Goal: Task Accomplishment & Management: Manage account settings

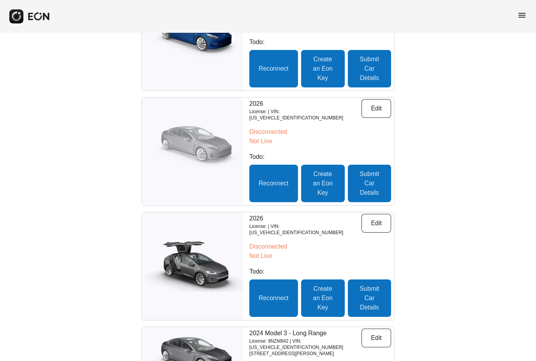
scroll to position [266, 0]
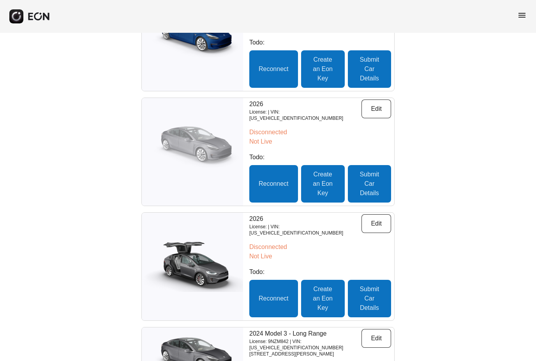
click at [199, 177] on div at bounding box center [192, 152] width 101 height 108
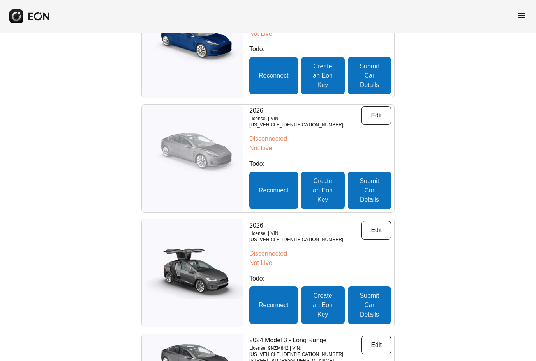
scroll to position [259, 0]
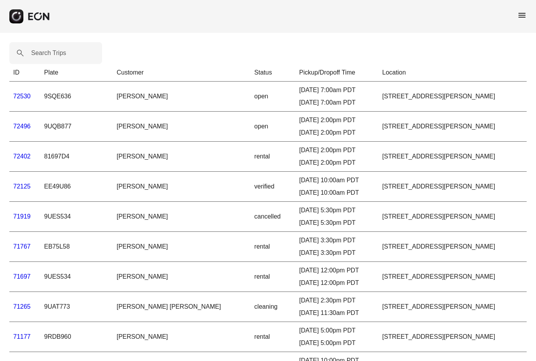
click at [522, 15] on span "menu" at bounding box center [522, 15] width 9 height 9
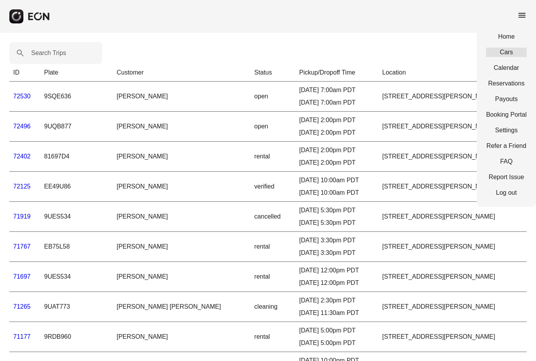
click at [500, 53] on link "Cars" at bounding box center [506, 52] width 41 height 9
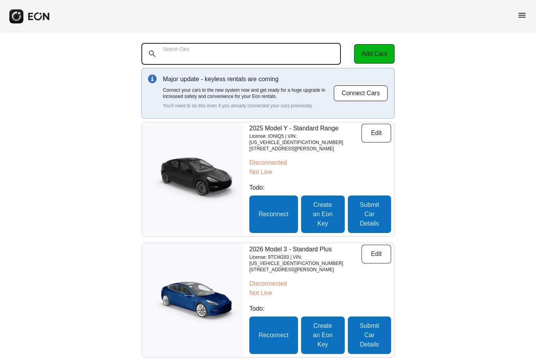
click at [227, 48] on Cars "Search Cars" at bounding box center [241, 54] width 200 height 22
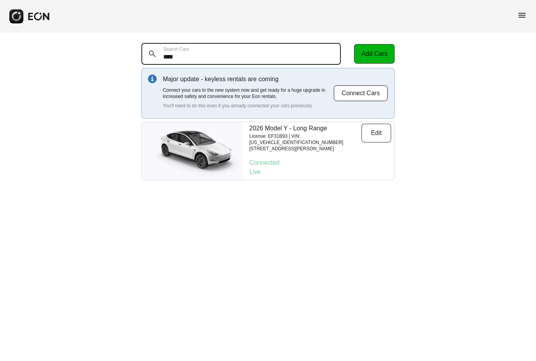
drag, startPoint x: 199, startPoint y: 59, endPoint x: 148, endPoint y: 50, distance: 51.8
click at [148, 50] on div "**** Search Cars" at bounding box center [246, 54] width 210 height 22
type Cars "*"
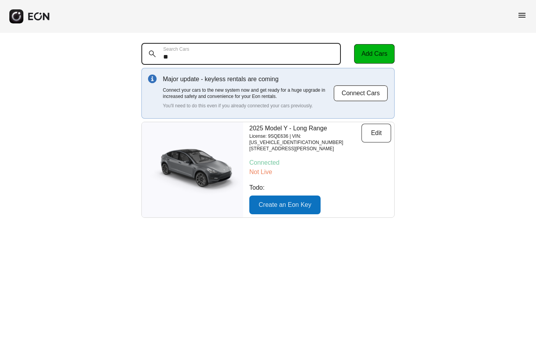
type Cars "*"
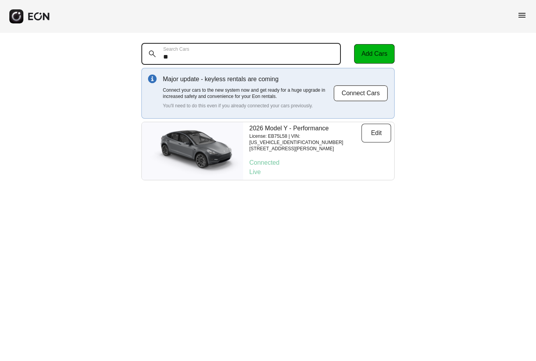
type Cars "*"
click at [186, 56] on Cars "*****" at bounding box center [241, 54] width 200 height 22
drag, startPoint x: 186, startPoint y: 57, endPoint x: 150, endPoint y: 55, distance: 35.9
click at [150, 55] on div "***** Search Cars" at bounding box center [246, 54] width 210 height 22
type Cars "*"
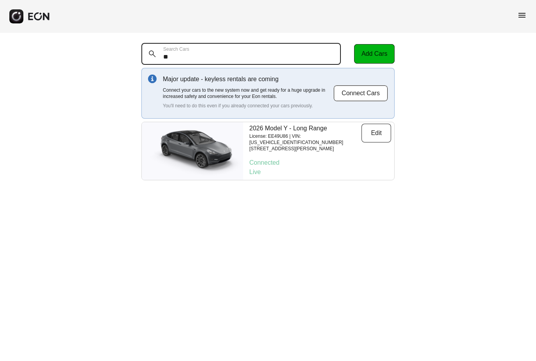
type Cars "*"
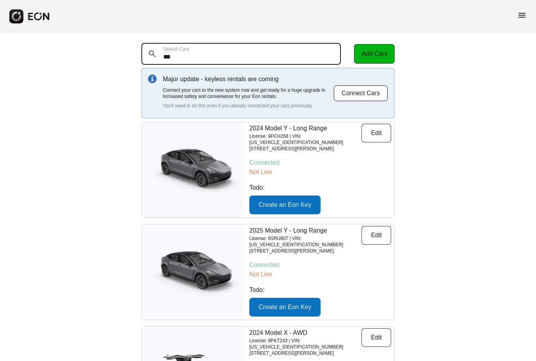
type Cars "****"
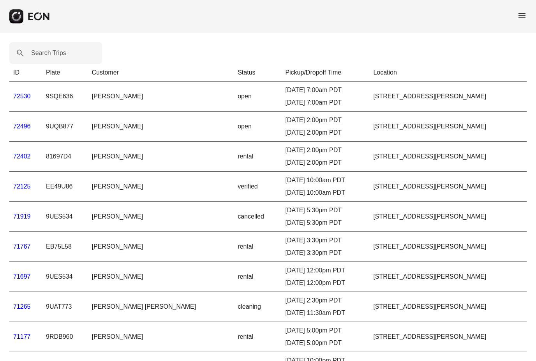
click at [523, 19] on span "menu" at bounding box center [522, 15] width 9 height 9
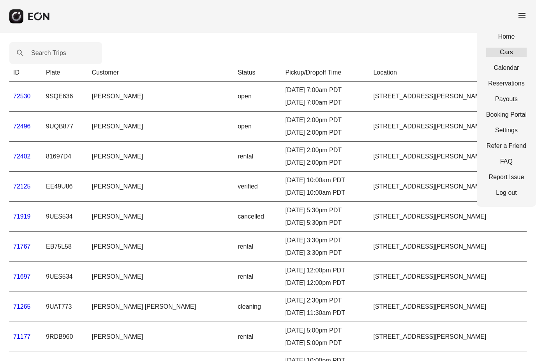
click at [512, 55] on link "Cars" at bounding box center [506, 52] width 41 height 9
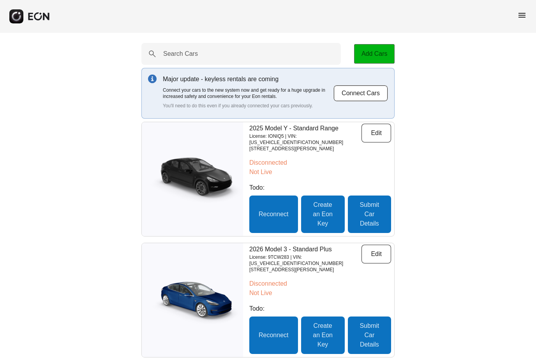
click at [377, 56] on button "Add Cars" at bounding box center [374, 53] width 41 height 19
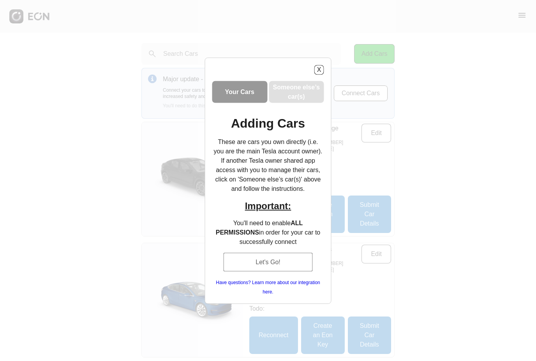
click at [269, 264] on button "Let's Go!" at bounding box center [268, 261] width 90 height 19
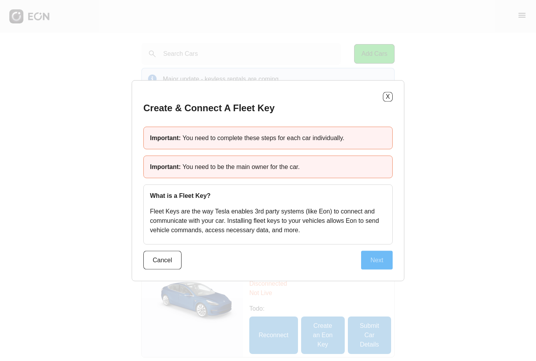
click at [379, 260] on button "Next" at bounding box center [377, 259] width 32 height 19
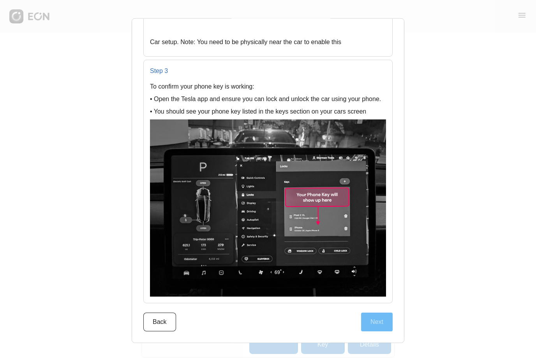
click at [371, 327] on button "Next" at bounding box center [377, 321] width 32 height 19
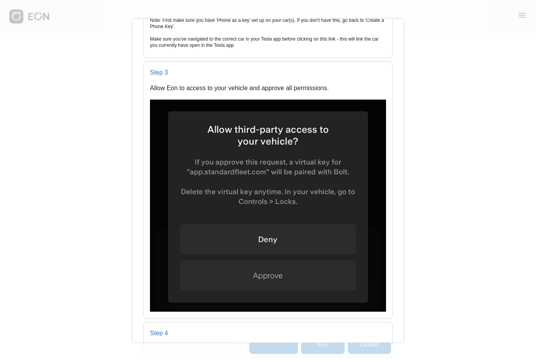
scroll to position [513, 0]
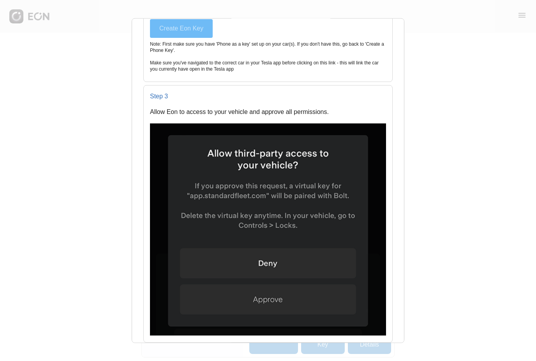
click at [177, 26] on button "Create Eon Key" at bounding box center [181, 28] width 63 height 19
click at [187, 37] on button "Create Eon Key" at bounding box center [181, 28] width 63 height 19
click at [186, 31] on button "Create Eon Key" at bounding box center [181, 28] width 63 height 19
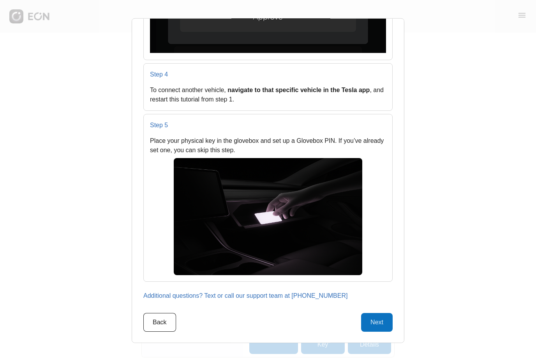
scroll to position [796, 0]
click at [372, 326] on button "Next" at bounding box center [377, 321] width 32 height 19
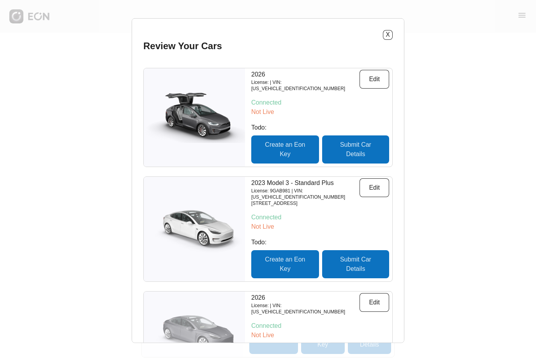
scroll to position [0, 0]
click at [393, 35] on button "X" at bounding box center [388, 35] width 10 height 10
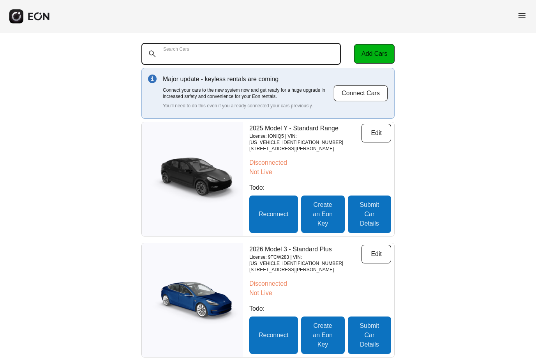
click at [248, 56] on Cars "Search Cars" at bounding box center [241, 54] width 200 height 22
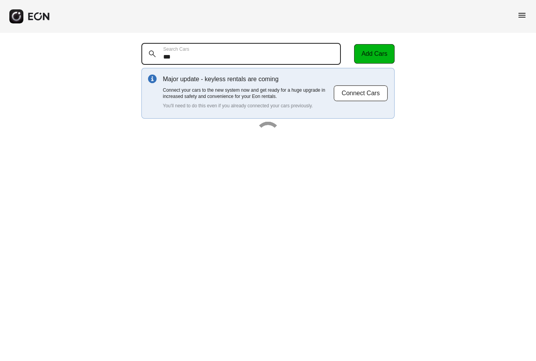
type Cars "****"
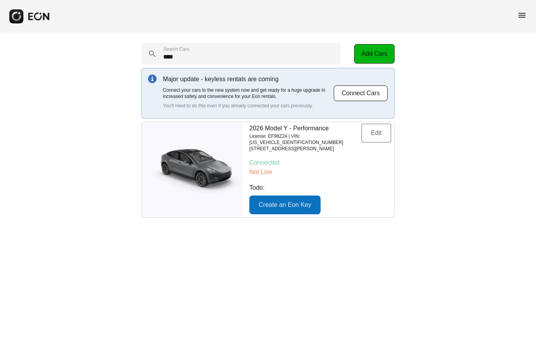
click at [375, 139] on button "Edit" at bounding box center [377, 133] width 30 height 19
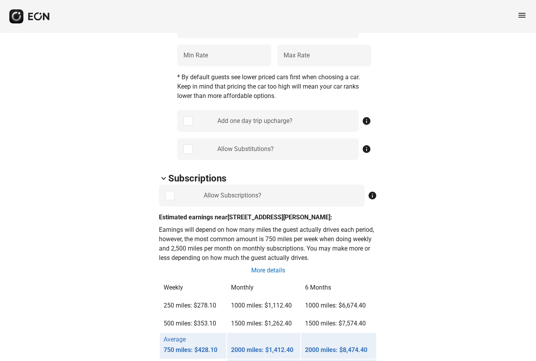
scroll to position [361, 0]
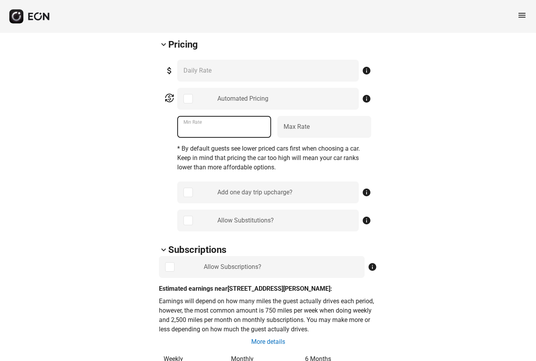
click at [210, 136] on Rate "***" at bounding box center [224, 127] width 94 height 22
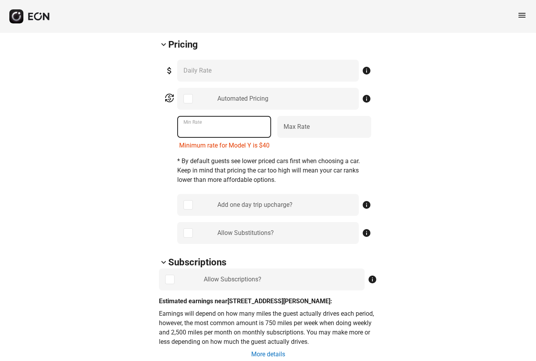
type Rate "*"
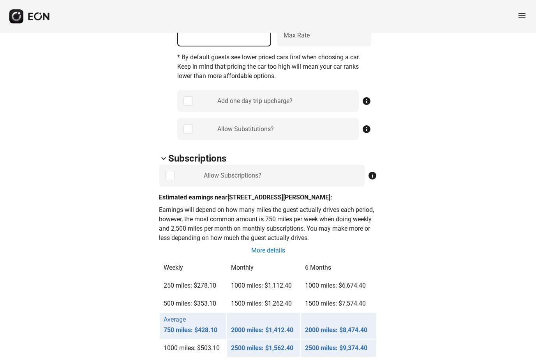
scroll to position [452, 0]
type Rate "***"
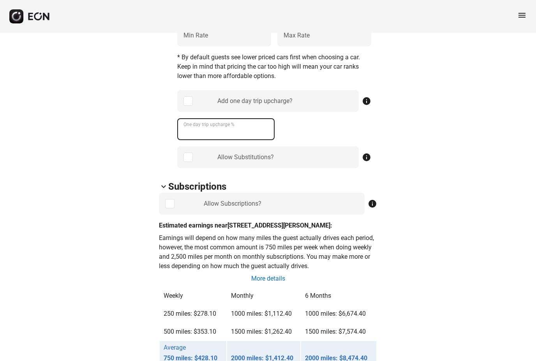
click at [230, 135] on \% "One day trip upcharge %" at bounding box center [225, 129] width 97 height 22
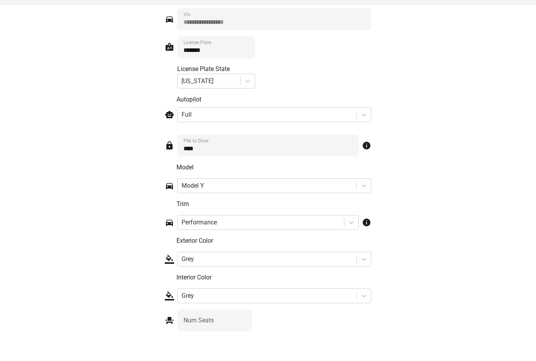
scroll to position [1202, 0]
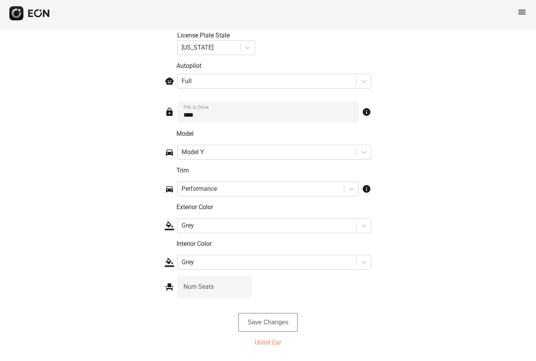
type \% "**"
click at [277, 324] on button "Save Changes" at bounding box center [269, 325] width 60 height 19
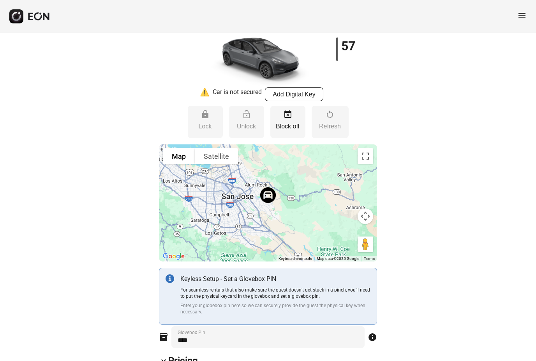
scroll to position [0, 0]
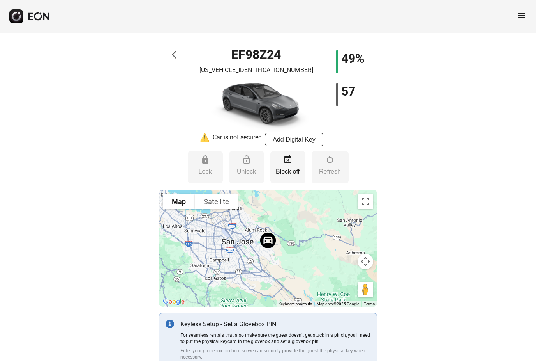
click at [175, 60] on button "arrow_back_ios" at bounding box center [174, 56] width 5 height 12
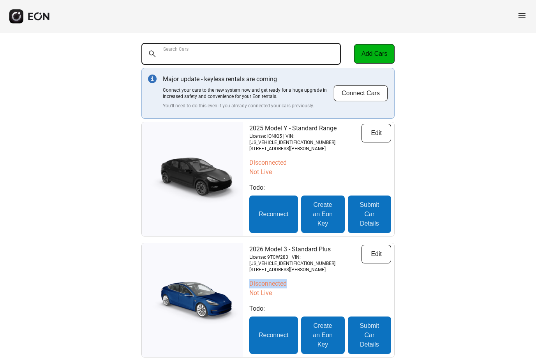
click at [237, 60] on Cars "Search Cars" at bounding box center [241, 54] width 200 height 22
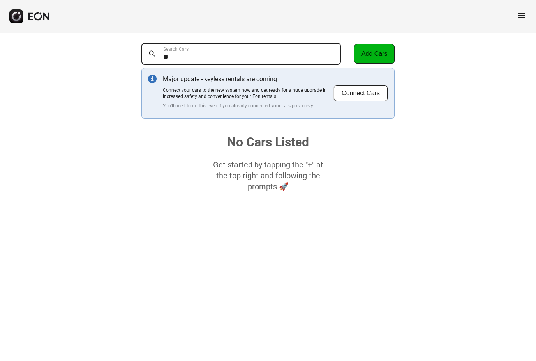
type Cars "*"
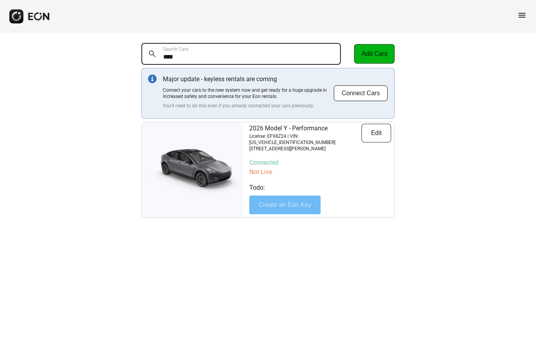
type Cars "****"
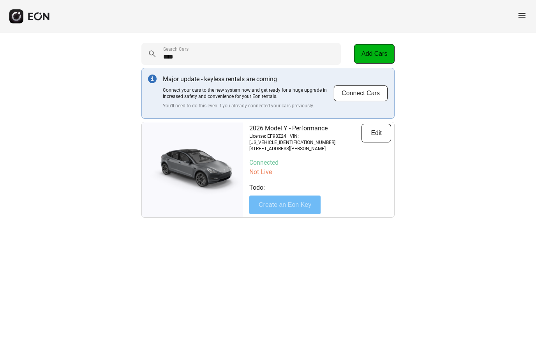
click at [284, 202] on button "Create an Eon Key" at bounding box center [284, 204] width 71 height 19
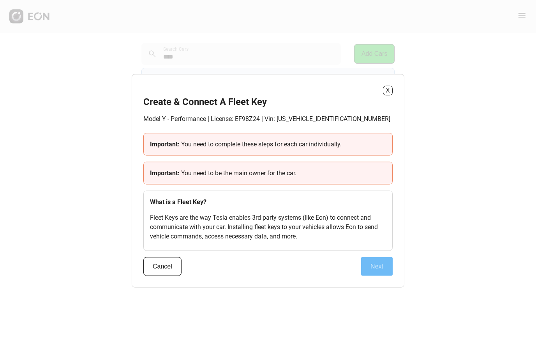
click at [378, 269] on button "Next" at bounding box center [377, 265] width 32 height 19
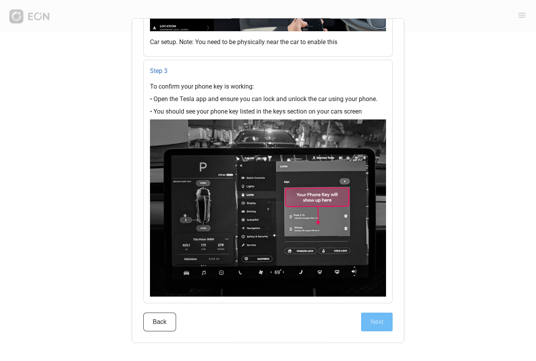
click at [375, 324] on button "Next" at bounding box center [377, 321] width 32 height 19
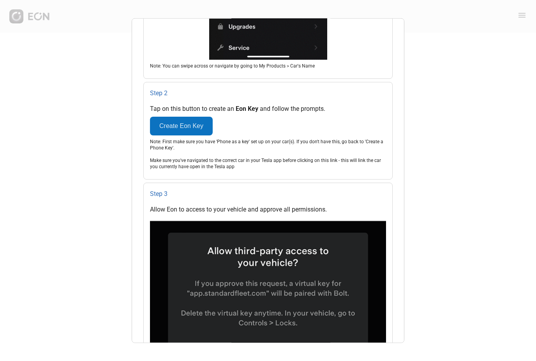
scroll to position [430, 0]
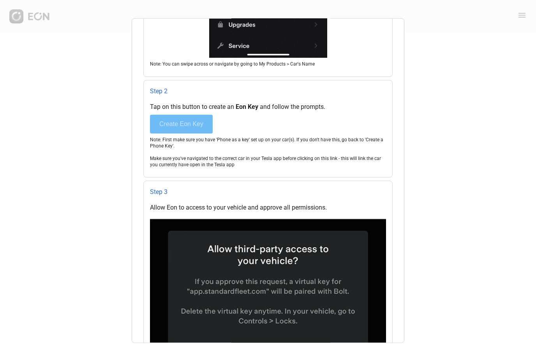
click at [191, 131] on button "Create Eon Key" at bounding box center [181, 123] width 63 height 19
click at [184, 123] on button "Create Eon Key" at bounding box center [181, 123] width 63 height 19
click at [182, 131] on button "Create Eon Key" at bounding box center [181, 123] width 63 height 19
click at [181, 130] on button "Create Eon Key" at bounding box center [181, 123] width 63 height 19
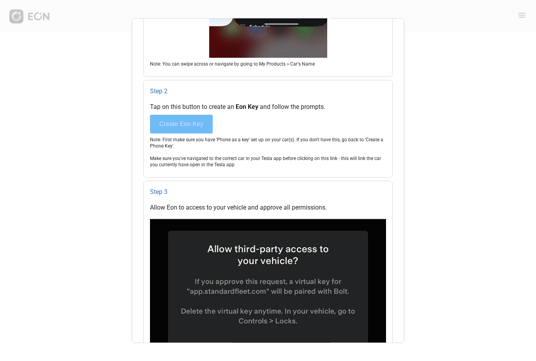
click at [182, 132] on button "Create Eon Key" at bounding box center [181, 123] width 63 height 19
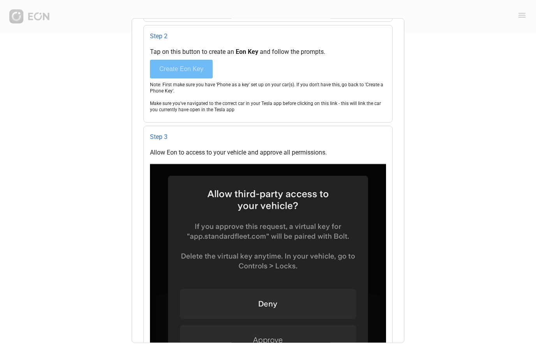
scroll to position [503, 0]
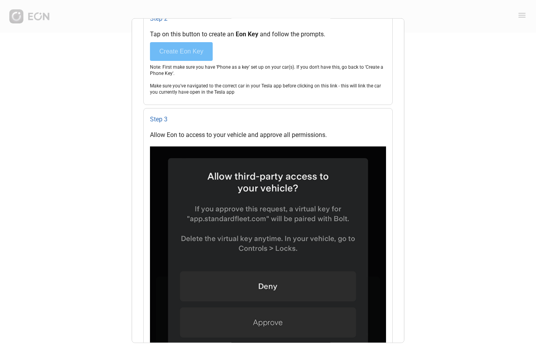
click at [185, 60] on button "Create Eon Key" at bounding box center [181, 51] width 63 height 19
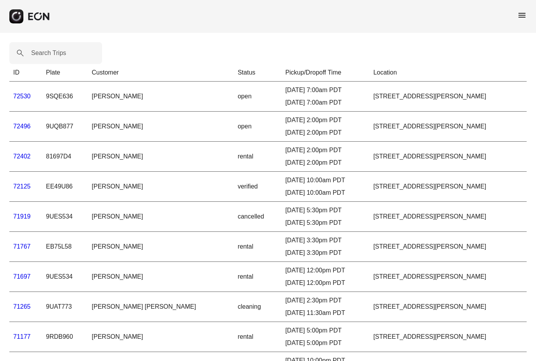
click at [522, 18] on span "menu" at bounding box center [522, 15] width 9 height 9
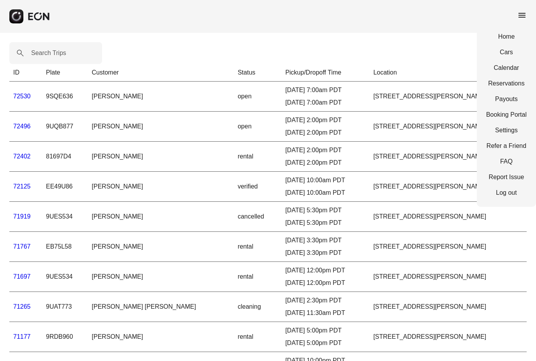
click at [385, 29] on div "menu Home Cars Calendar Reservations Payouts Booking Portal Settings Refer a Fr…" at bounding box center [268, 16] width 536 height 33
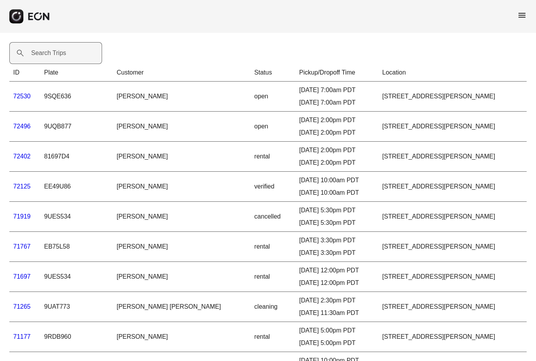
click at [59, 52] on label "Search Trips" at bounding box center [48, 52] width 35 height 9
click at [59, 52] on Trips "Search Trips" at bounding box center [55, 53] width 93 height 22
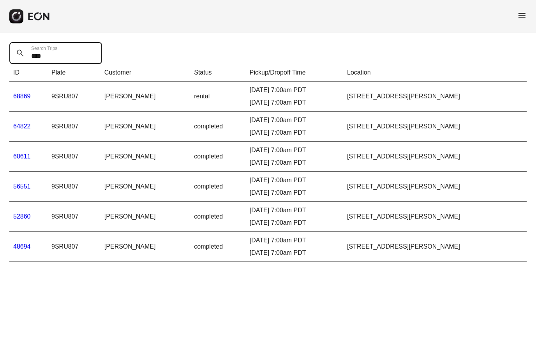
type Trips "****"
drag, startPoint x: 59, startPoint y: 52, endPoint x: 18, endPoint y: 126, distance: 84.3
click at [0, 0] on html "menu **** Search Trips ID Plate Customer Status Pickup/Dropoff Time Location 68…" at bounding box center [268, 135] width 536 height 271
click at [18, 126] on link "64822" at bounding box center [22, 126] width 18 height 7
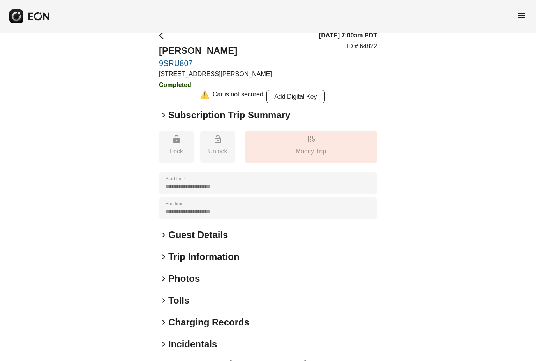
scroll to position [6, 0]
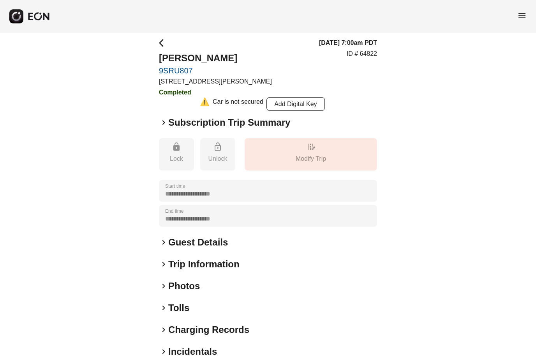
click at [164, 120] on span "keyboard_arrow_right" at bounding box center [163, 122] width 9 height 9
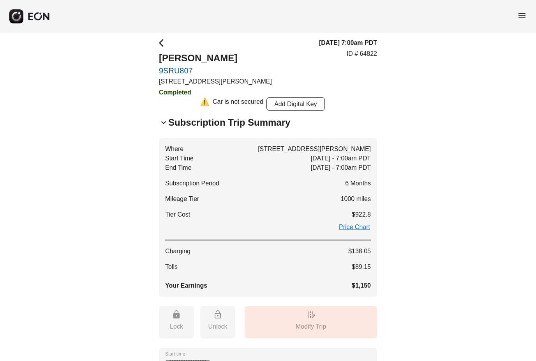
drag, startPoint x: 160, startPoint y: 42, endPoint x: 160, endPoint y: 17, distance: 24.9
click at [160, 42] on span "arrow_back_ios" at bounding box center [163, 42] width 9 height 9
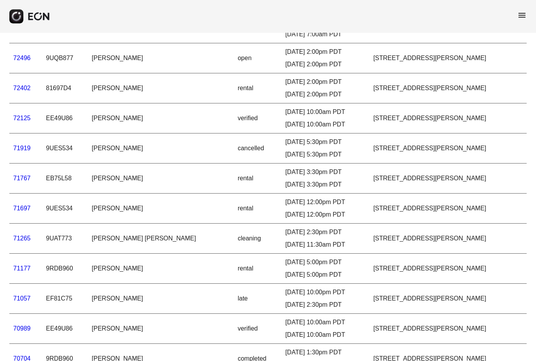
scroll to position [71, 0]
